Goal: Task Accomplishment & Management: Manage account settings

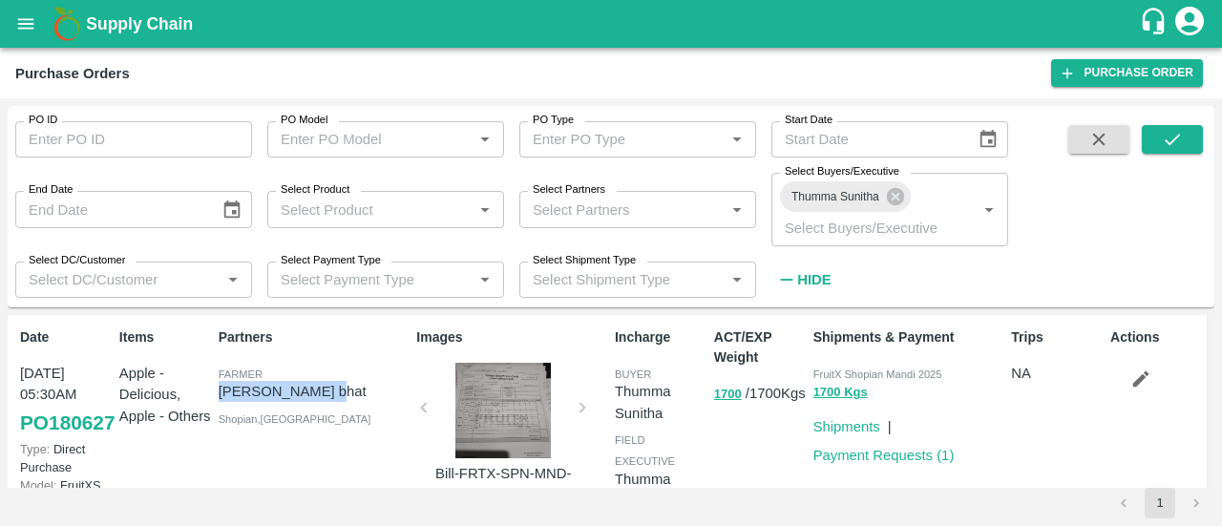
drag, startPoint x: 342, startPoint y: 390, endPoint x: 210, endPoint y: 398, distance: 131.9
click at [211, 398] on div "Partners [PERSON_NAME] [PERSON_NAME] Shopian , [GEOGRAPHIC_DATA]" at bounding box center [310, 423] width 199 height 207
copy p "[PERSON_NAME] bhat"
click at [869, 459] on link "Payment Requests ( 1 )" at bounding box center [883, 455] width 141 height 15
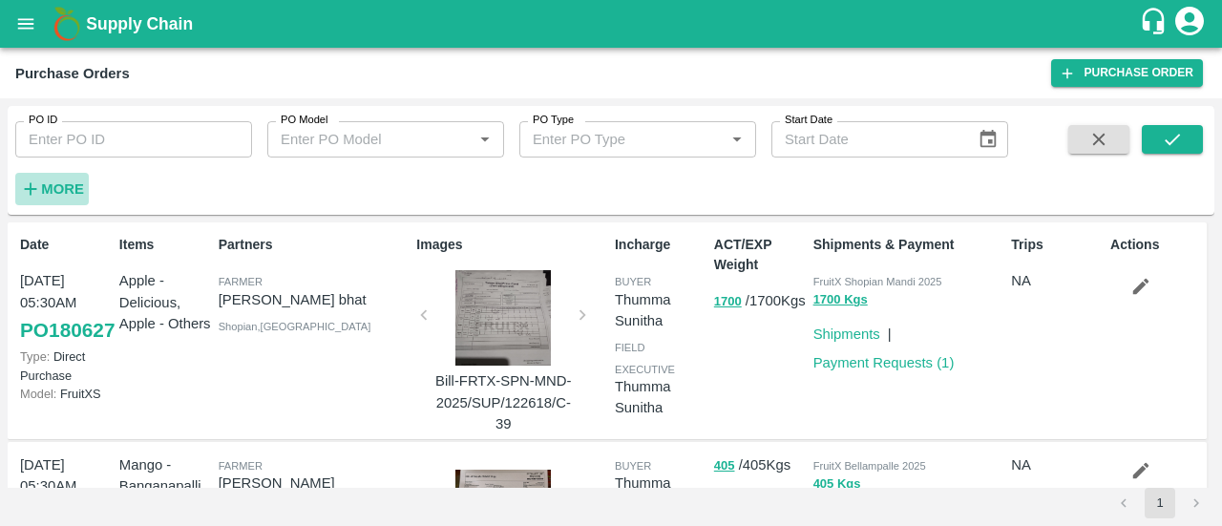
click at [35, 184] on icon "button" at bounding box center [30, 188] width 21 height 21
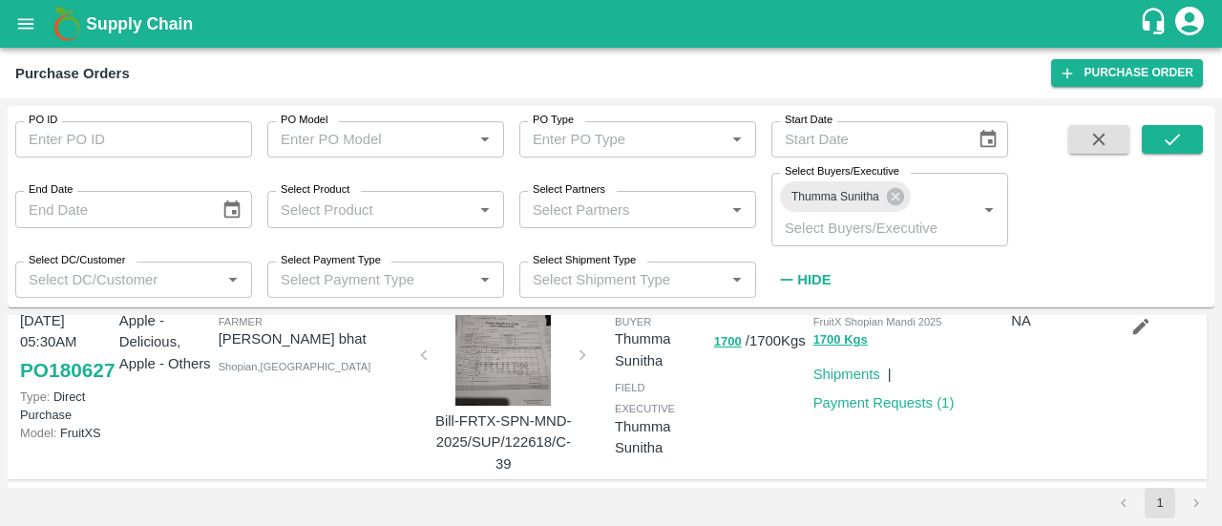
scroll to position [53, 0]
drag, startPoint x: 351, startPoint y: 327, endPoint x: 212, endPoint y: 346, distance: 140.5
click at [212, 346] on div "Partners [PERSON_NAME] [PERSON_NAME] Shopian , [GEOGRAPHIC_DATA]" at bounding box center [310, 369] width 199 height 207
copy p "[PERSON_NAME] bhat"
click at [212, 346] on div "Partners [PERSON_NAME] [PERSON_NAME] Shopian , [GEOGRAPHIC_DATA]" at bounding box center [310, 369] width 199 height 207
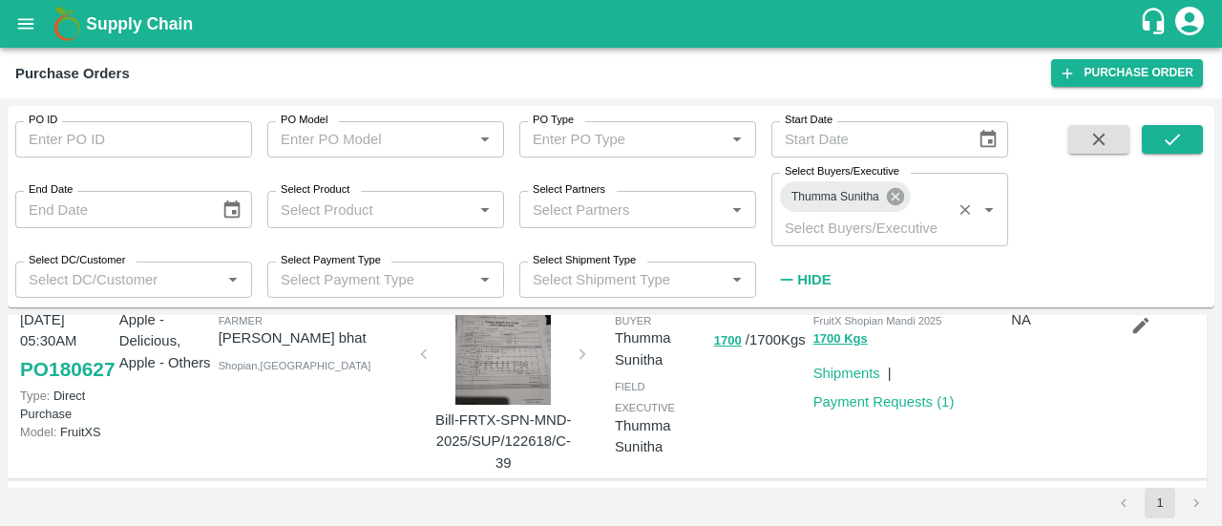
click at [892, 194] on icon at bounding box center [895, 196] width 21 height 21
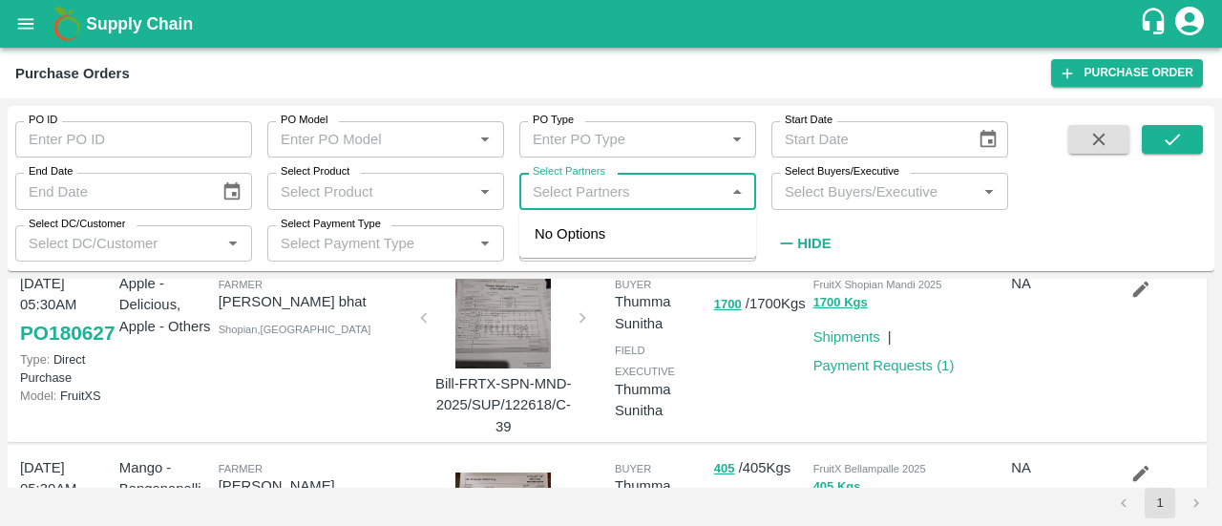
click at [707, 191] on input "Select Partners" at bounding box center [622, 190] width 194 height 25
paste input "[PERSON_NAME] bhat"
type input "[PERSON_NAME] bhat"
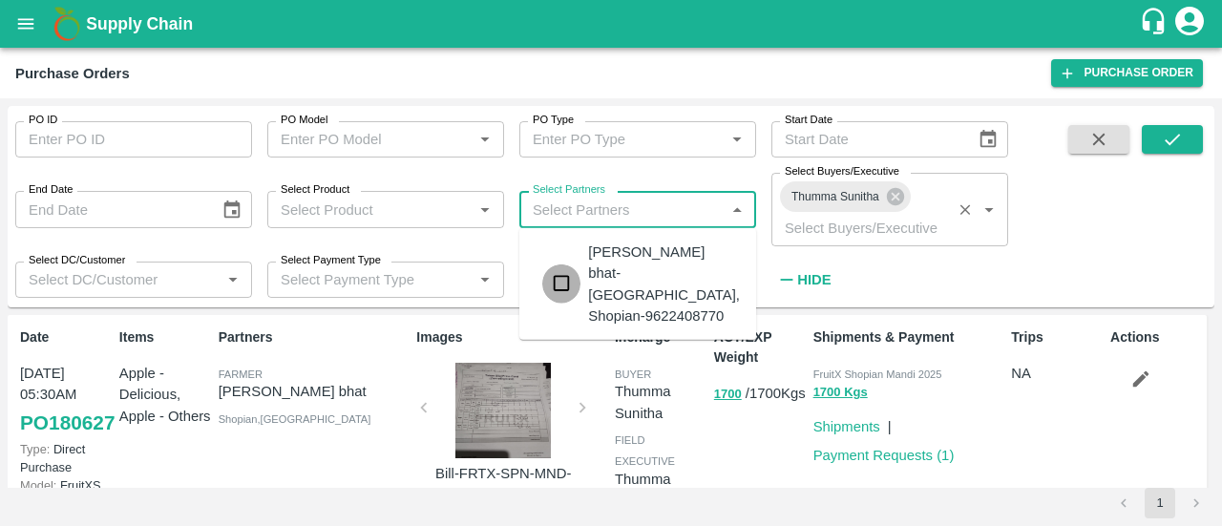
click at [568, 265] on input "checkbox" at bounding box center [561, 283] width 38 height 38
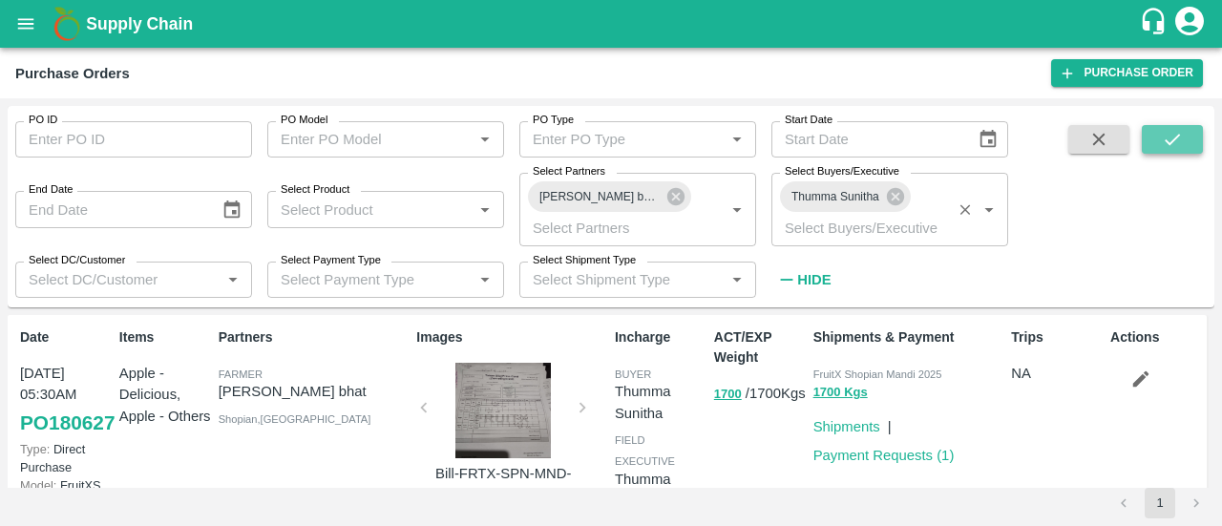
click at [1177, 135] on icon "submit" at bounding box center [1172, 139] width 21 height 21
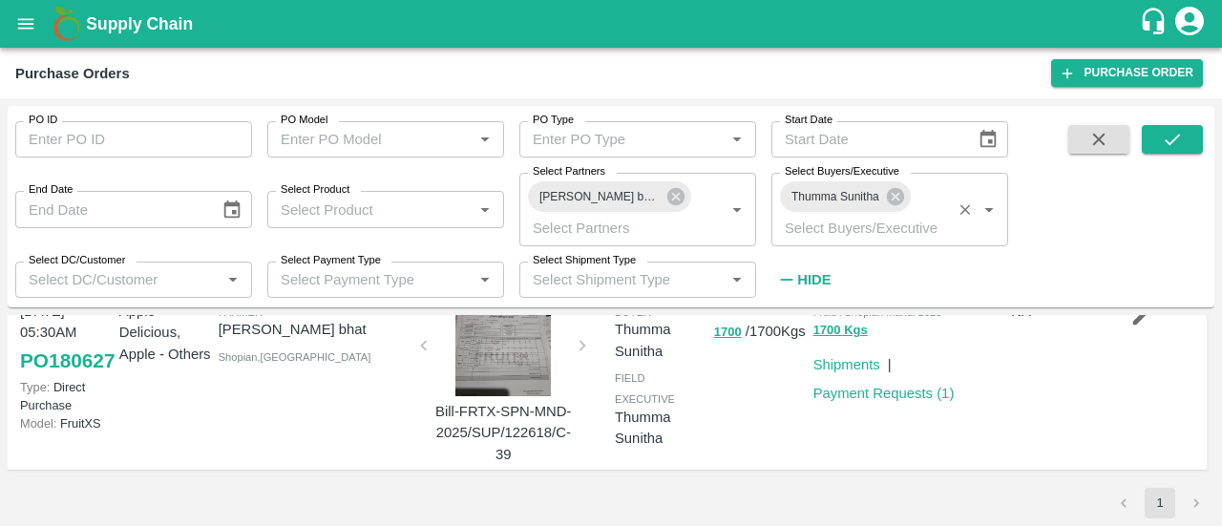
scroll to position [0, 0]
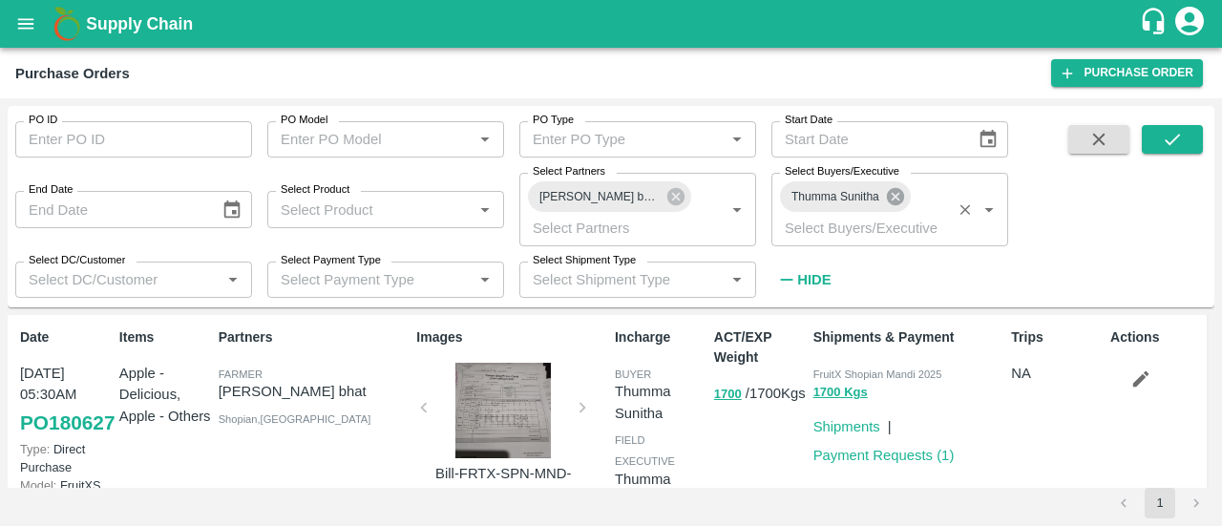
click at [893, 196] on icon at bounding box center [895, 196] width 21 height 21
click at [1159, 141] on button "submit" at bounding box center [1172, 139] width 61 height 29
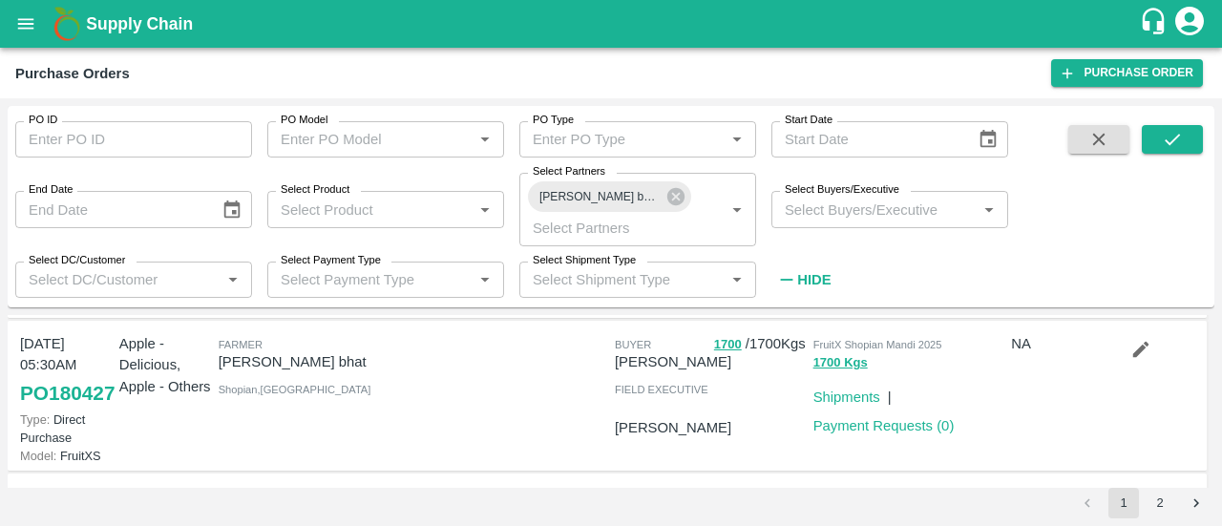
scroll to position [617, 0]
